Goal: Task Accomplishment & Management: Use online tool/utility

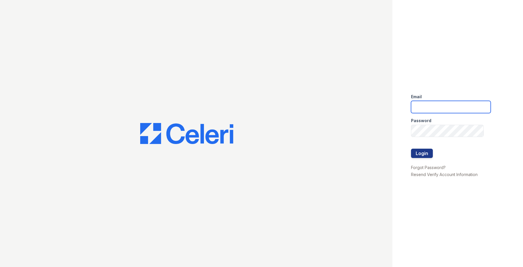
click at [424, 107] on input "email" at bounding box center [451, 107] width 80 height 12
type input "owilliams@trinity-pm.com"
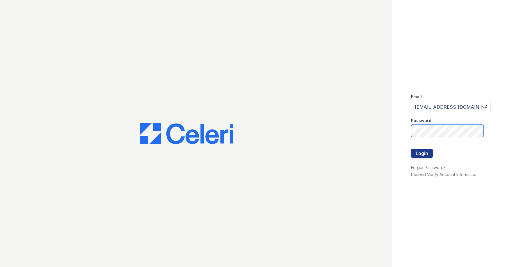
click at [411, 148] on button "Login" at bounding box center [422, 152] width 22 height 9
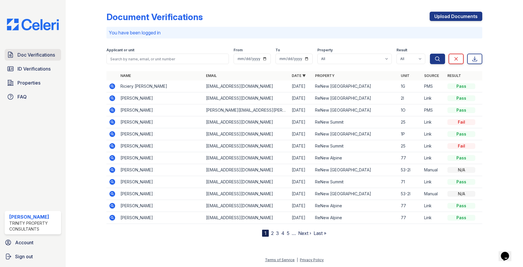
click at [32, 53] on span "Doc Verifications" at bounding box center [36, 54] width 38 height 7
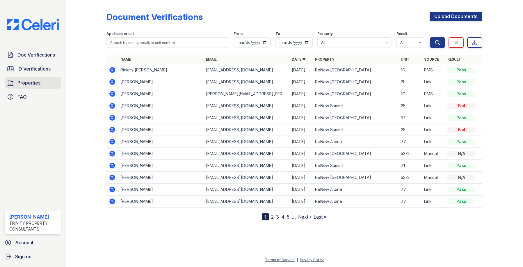
click at [36, 83] on span "Properties" at bounding box center [28, 82] width 23 height 7
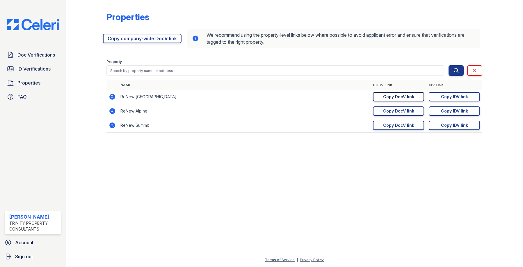
click at [407, 95] on div "Copy DocV link" at bounding box center [398, 97] width 31 height 6
